Goal: Information Seeking & Learning: Learn about a topic

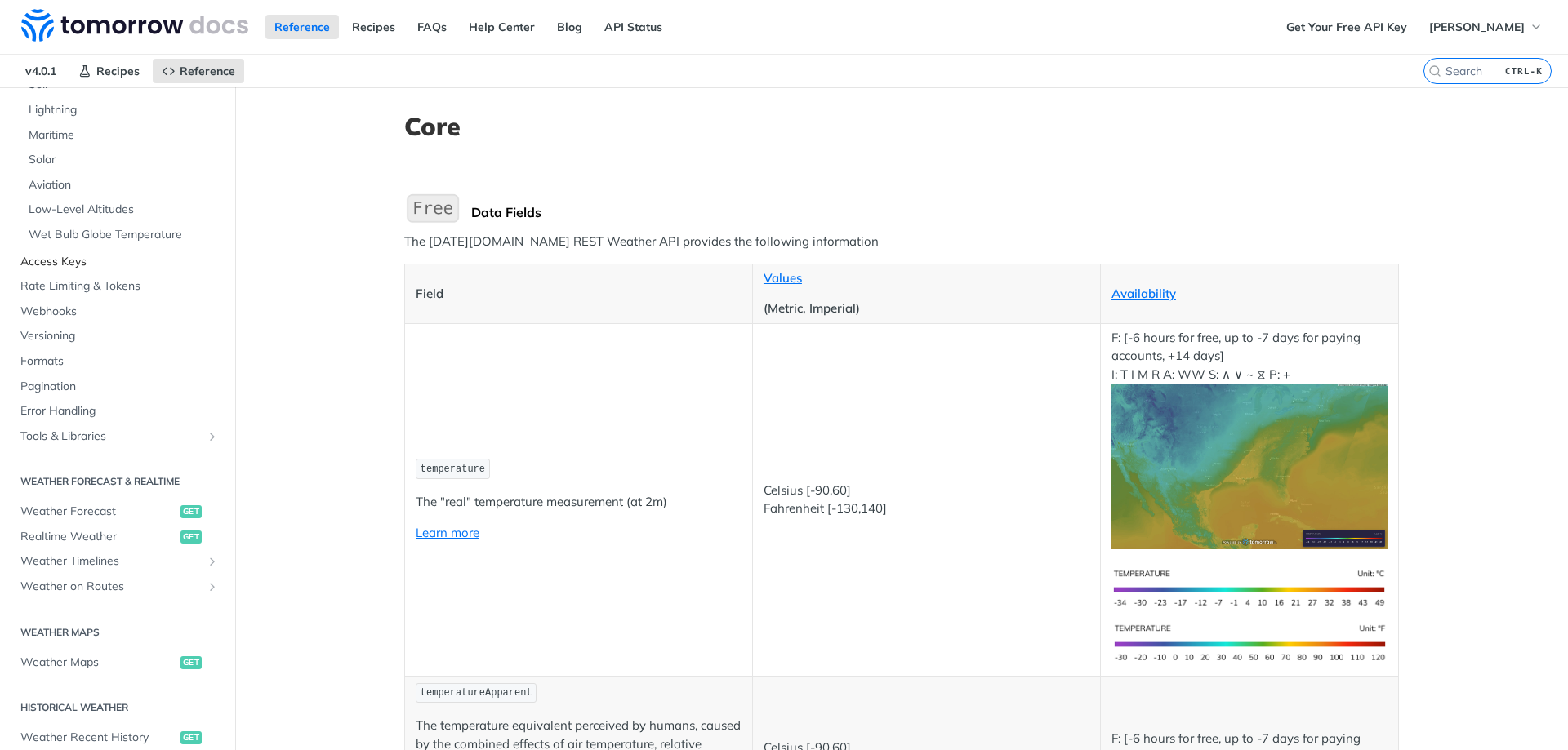
scroll to position [408, 0]
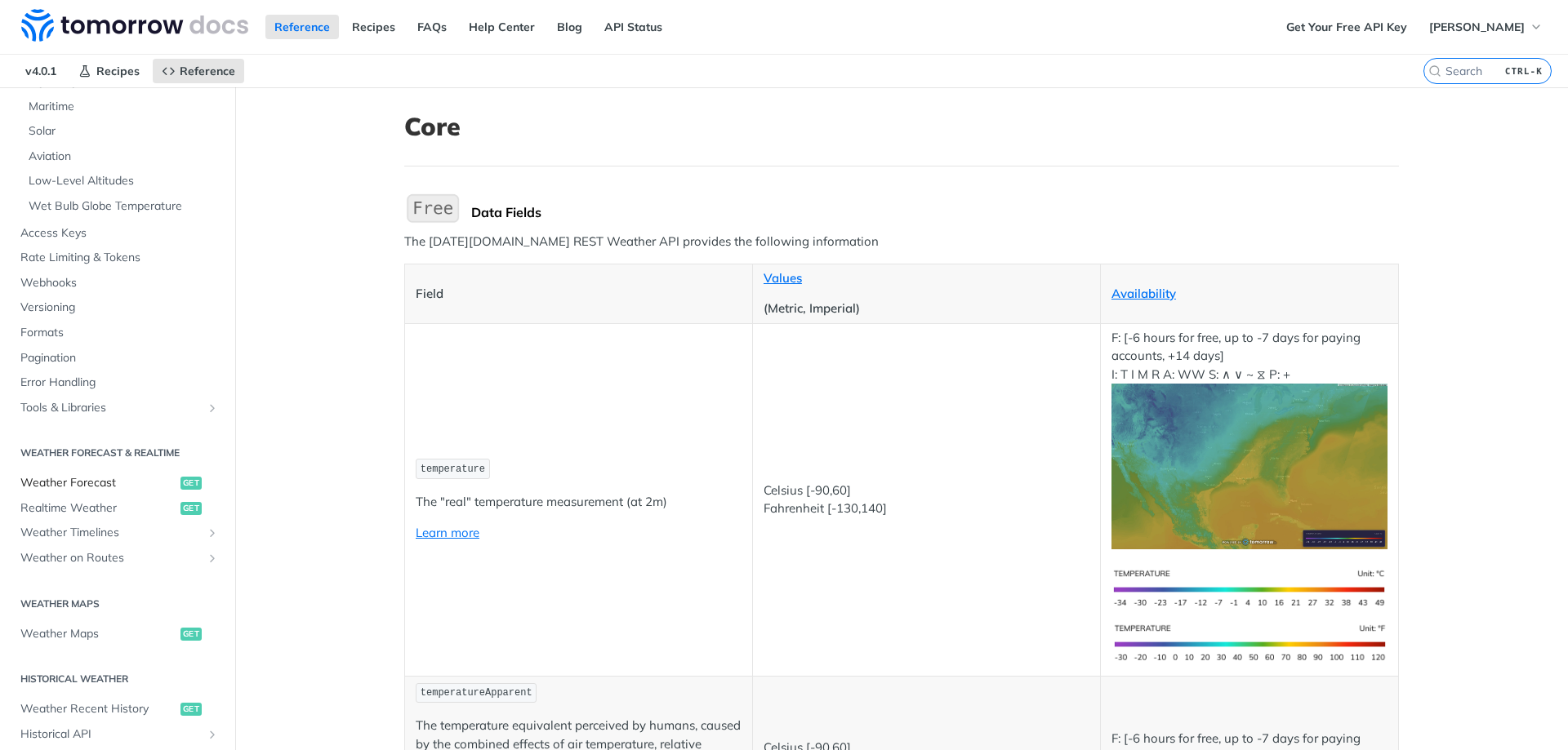
click at [114, 478] on span "Weather Forecast" at bounding box center [98, 483] width 156 height 16
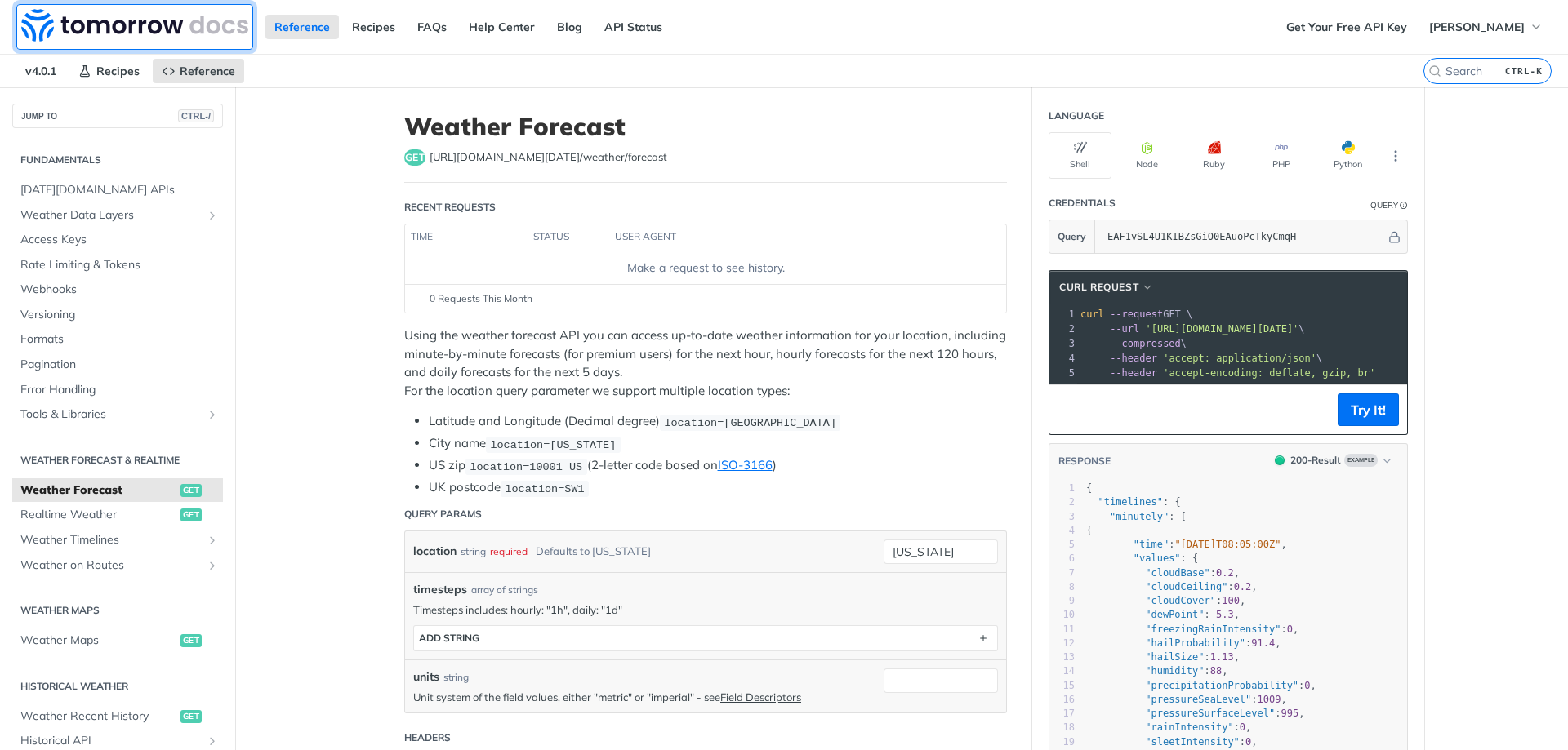
click at [122, 11] on img at bounding box center [134, 25] width 227 height 33
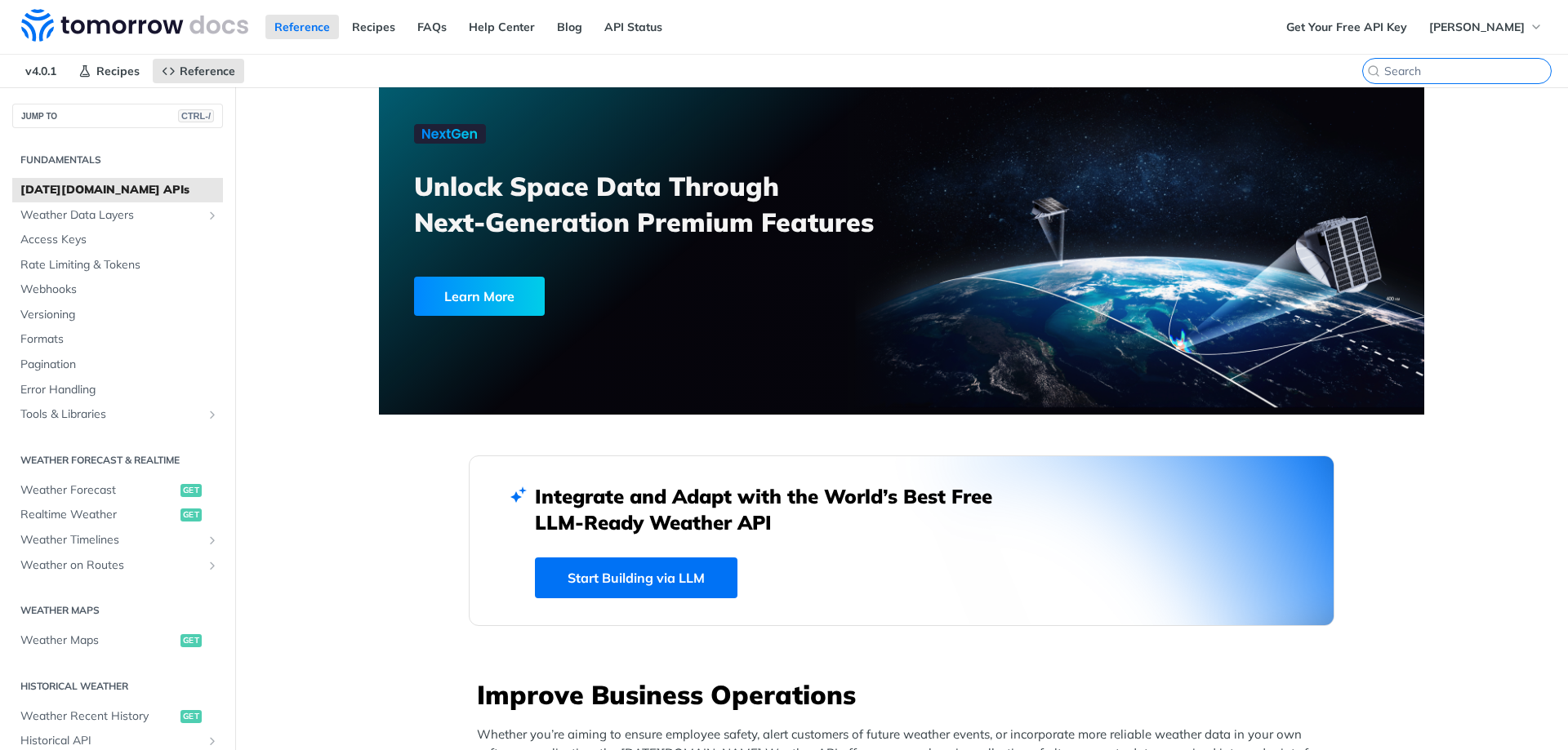
click at [1436, 70] on input "CTRL-K" at bounding box center [1466, 71] width 166 height 15
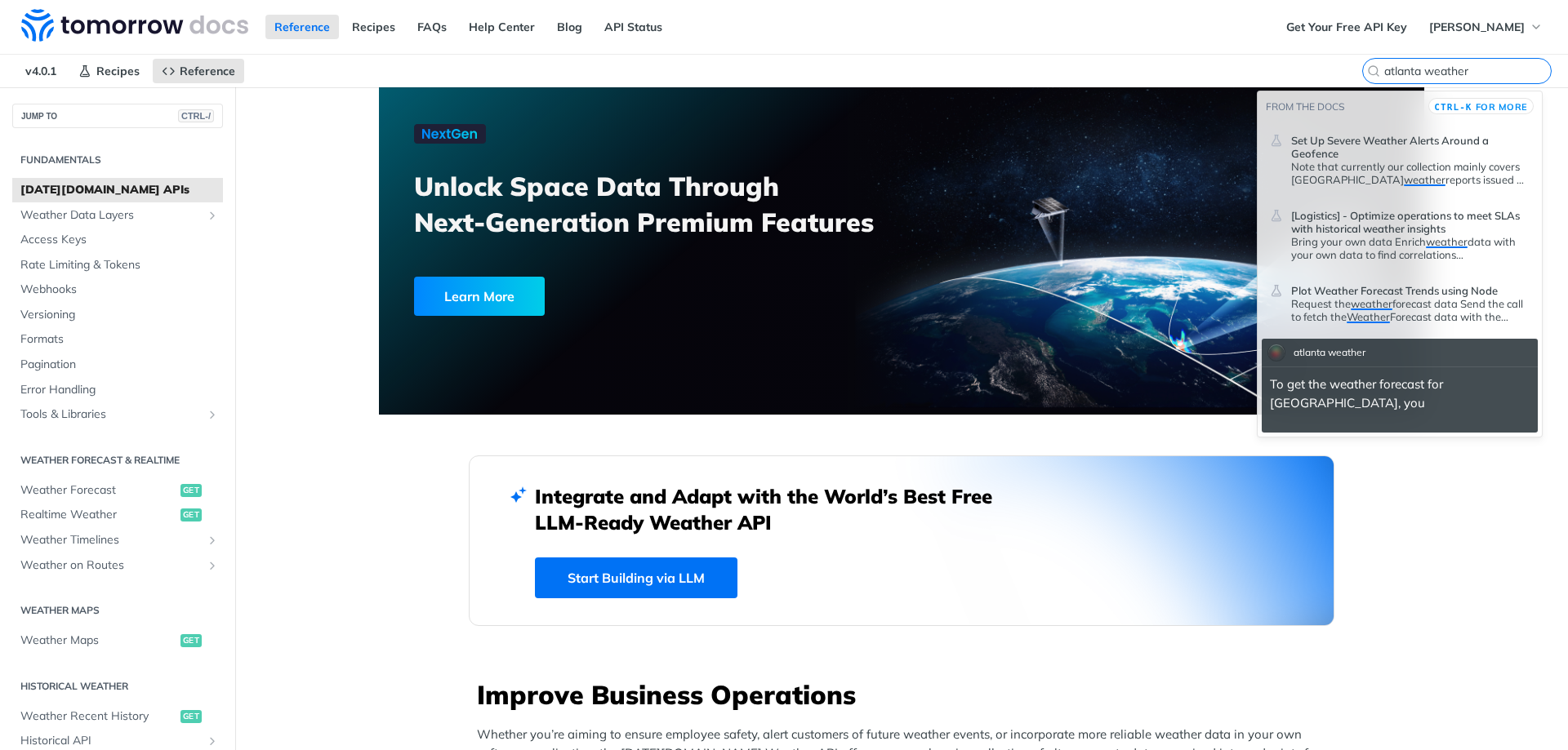
type input "atlanta weather"
click at [1433, 301] on p "Request the weather forecast data Send the call to fetch the Weather Forecast d…" at bounding box center [1410, 310] width 238 height 26
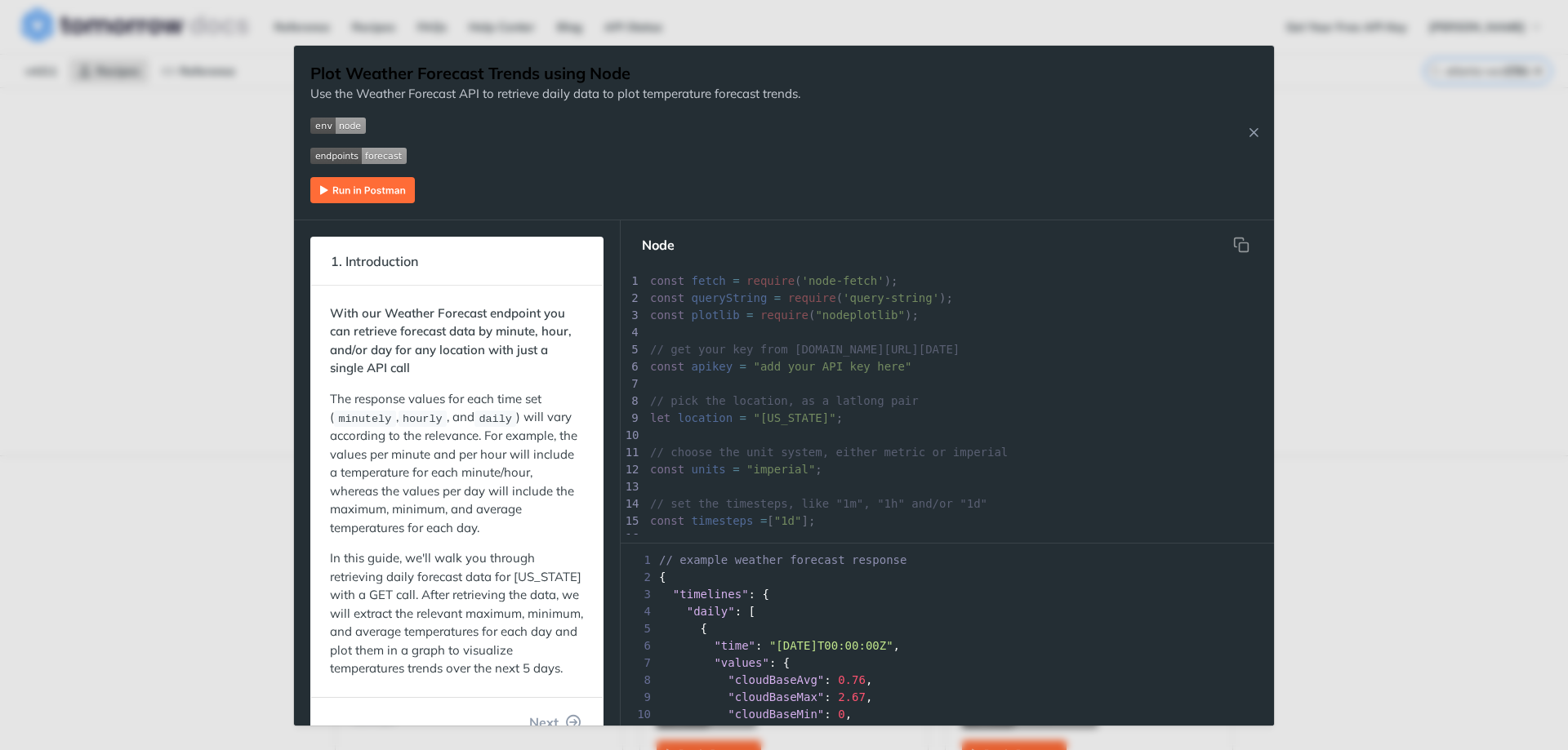
click at [230, 218] on div "Jump to Content Reference Recipes FAQs Help Center Blog API Status Recipes Refe…" at bounding box center [784, 375] width 1568 height 750
